Goal: Task Accomplishment & Management: Use online tool/utility

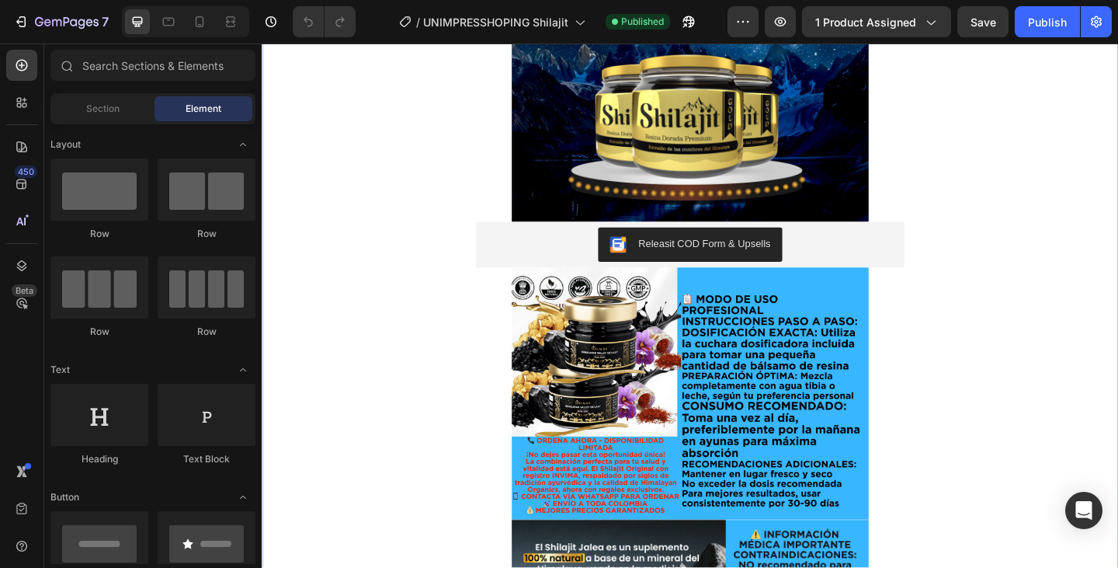
scroll to position [1475, 0]
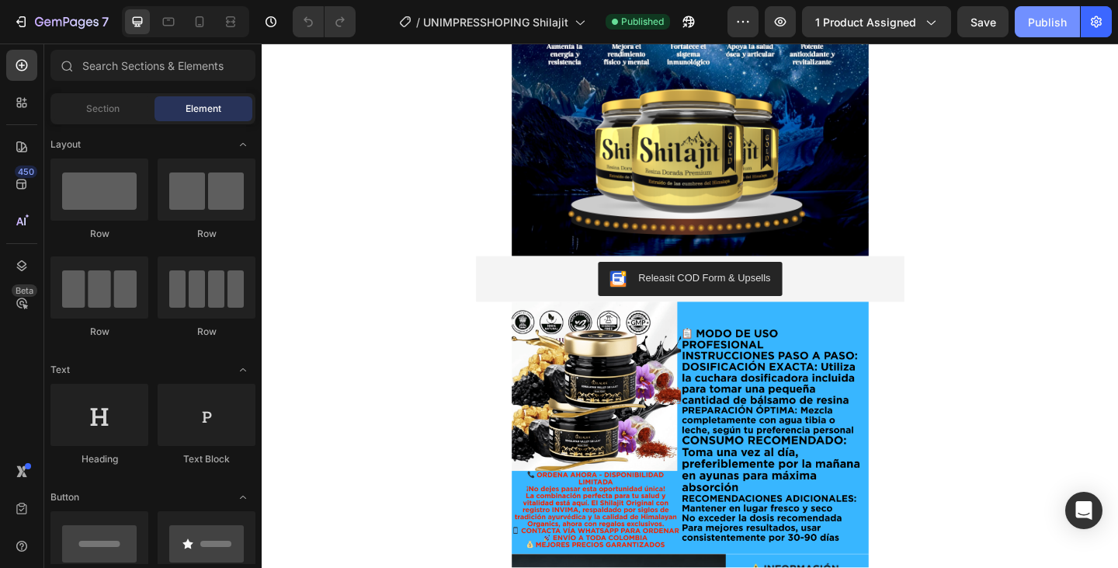
click at [1046, 33] on button "Publish" at bounding box center [1047, 21] width 65 height 31
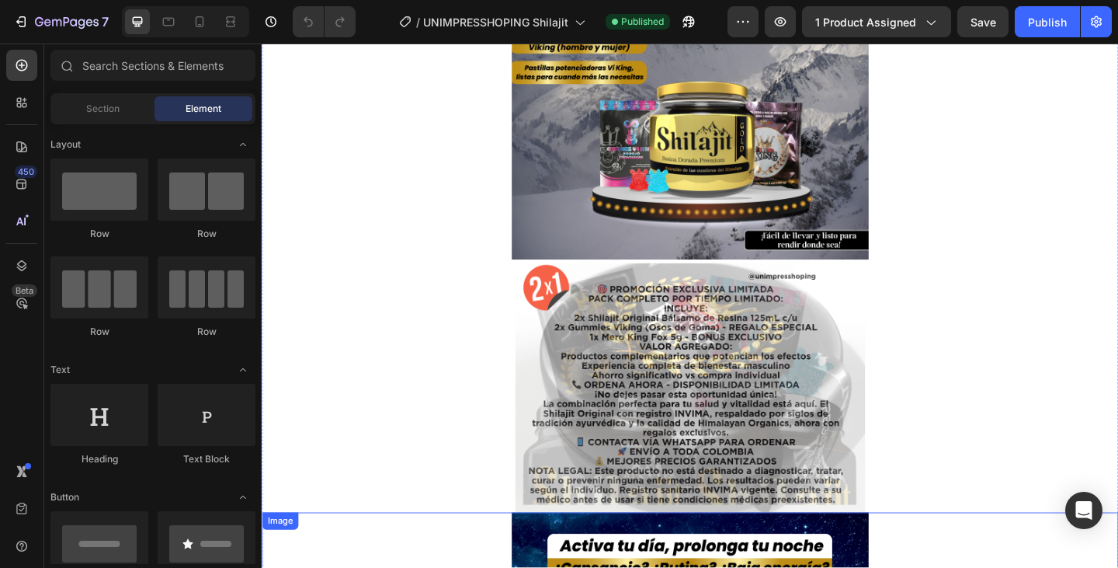
scroll to position [776, 0]
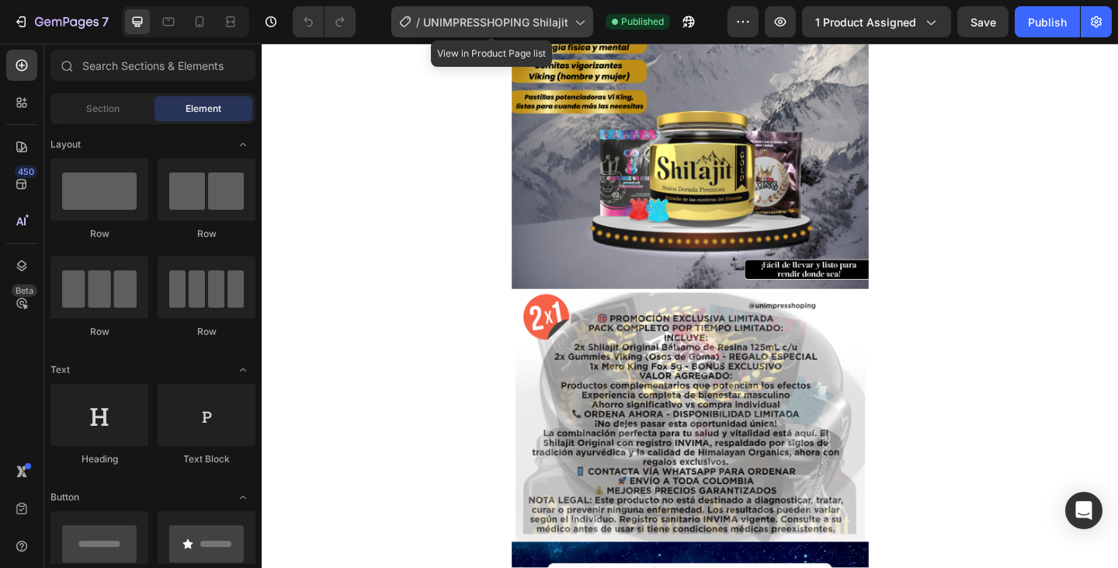
click at [481, 17] on span "UNIMPRESSHOPING Shilajit" at bounding box center [495, 22] width 145 height 16
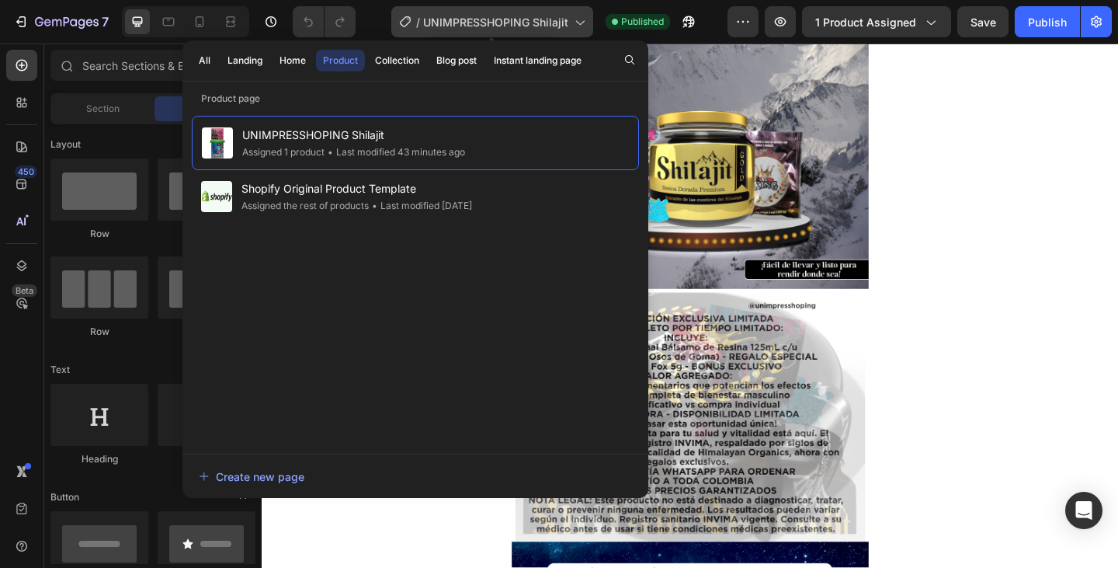
click at [481, 17] on span "UNIMPRESSHOPING Shilajit" at bounding box center [495, 22] width 145 height 16
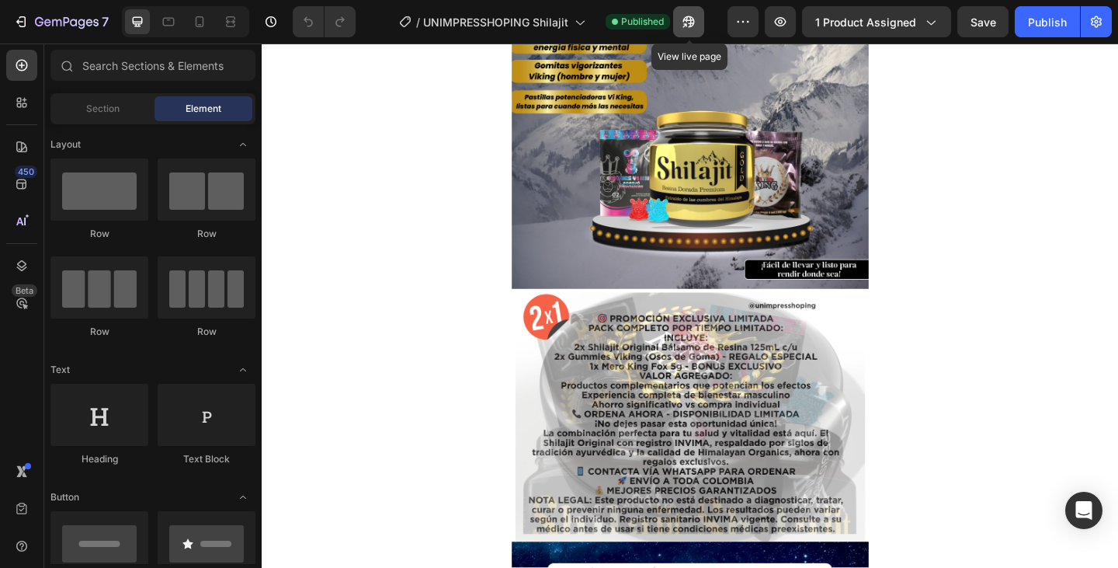
click at [691, 23] on icon "button" at bounding box center [689, 22] width 16 height 16
click at [19, 69] on icon at bounding box center [22, 66] width 12 height 12
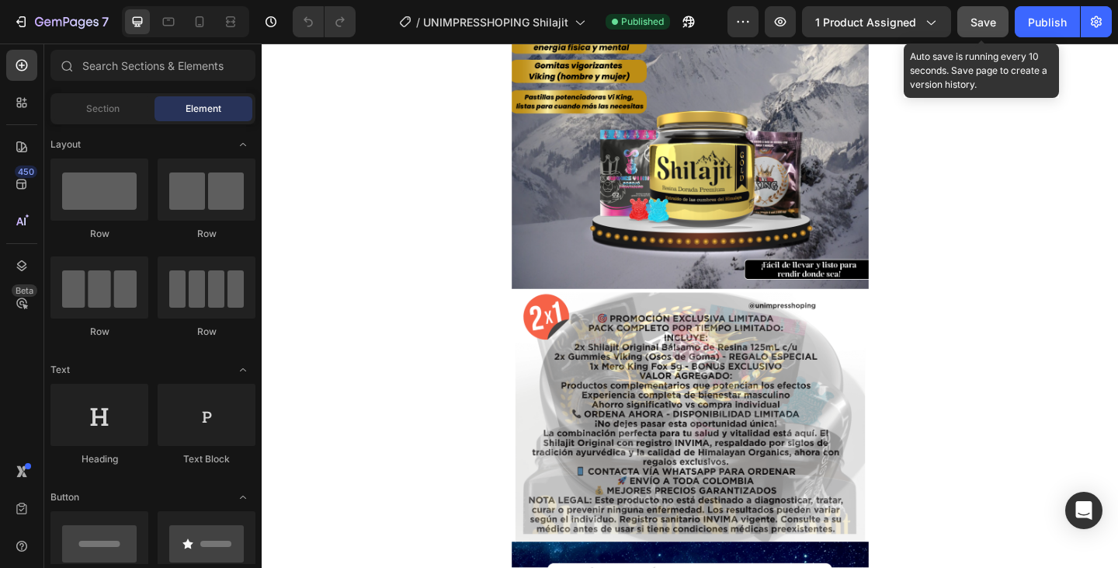
drag, startPoint x: 990, startPoint y: 25, endPoint x: 794, endPoint y: 5, distance: 197.4
click at [990, 25] on span "Save" at bounding box center [984, 22] width 26 height 13
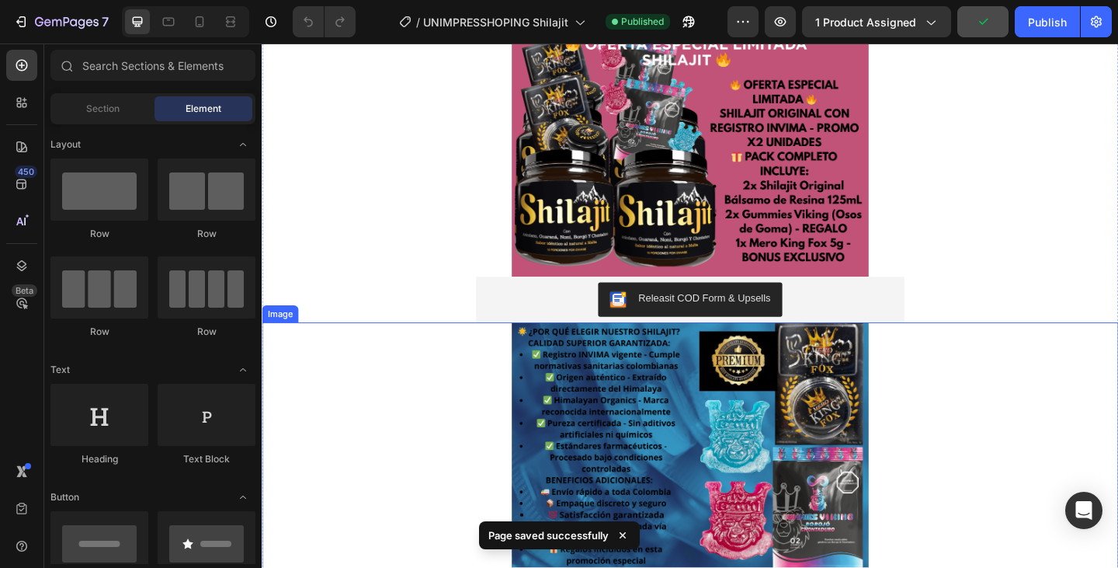
scroll to position [0, 0]
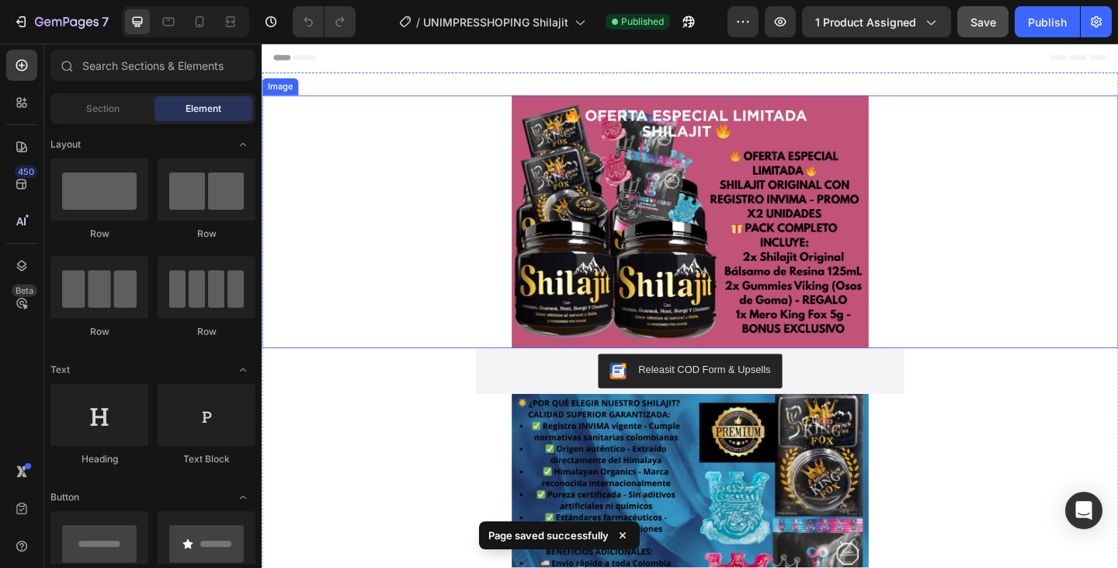
click at [1033, 239] on div at bounding box center [728, 237] width 932 height 275
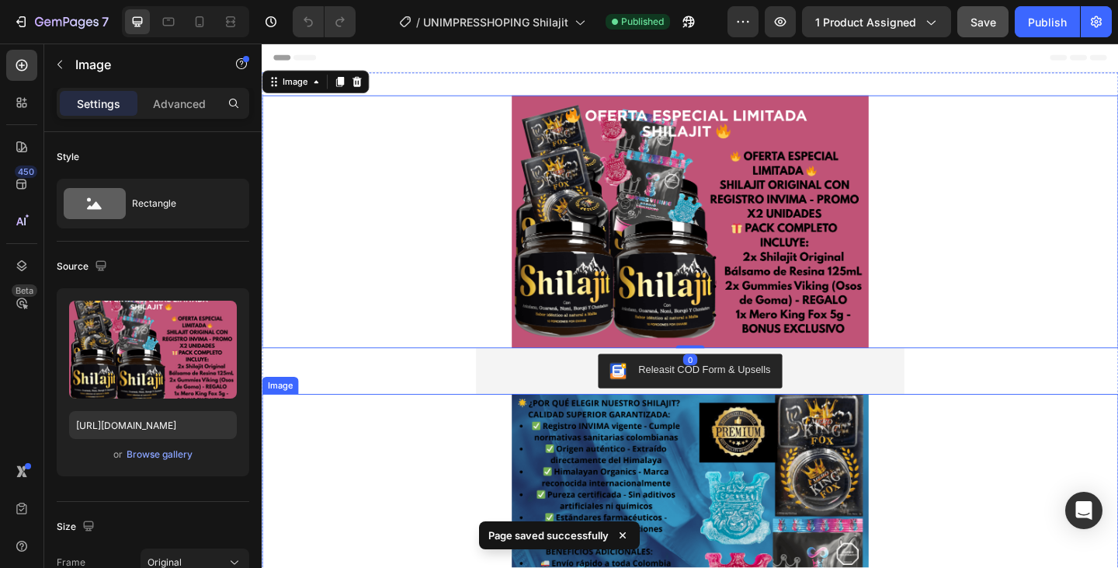
click at [1067, 498] on div at bounding box center [728, 562] width 932 height 275
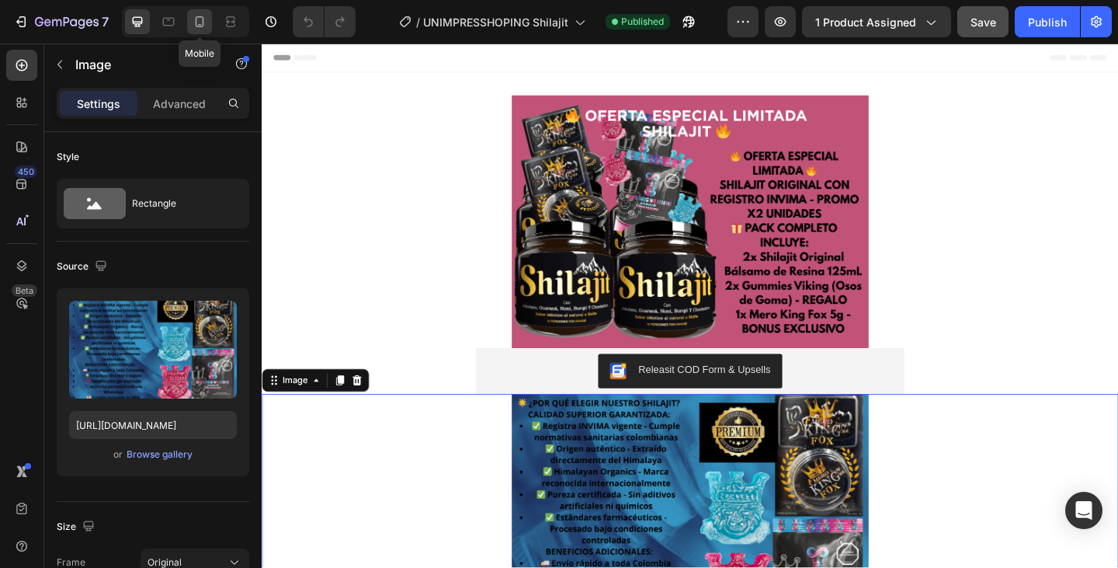
click at [193, 23] on icon at bounding box center [200, 22] width 16 height 16
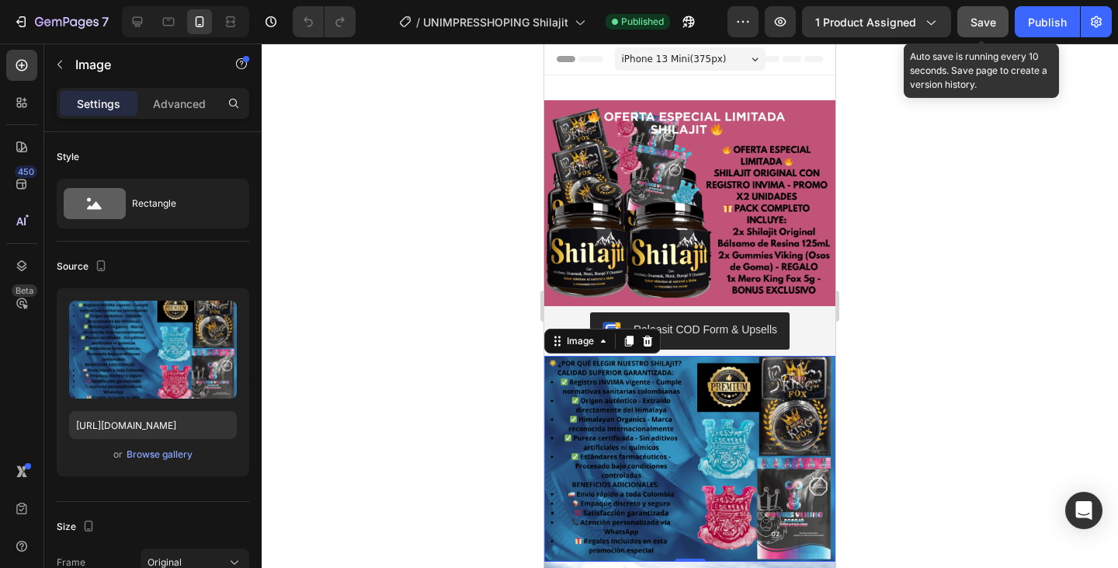
click at [971, 19] on span "Save" at bounding box center [984, 22] width 26 height 13
